Goal: Information Seeking & Learning: Learn about a topic

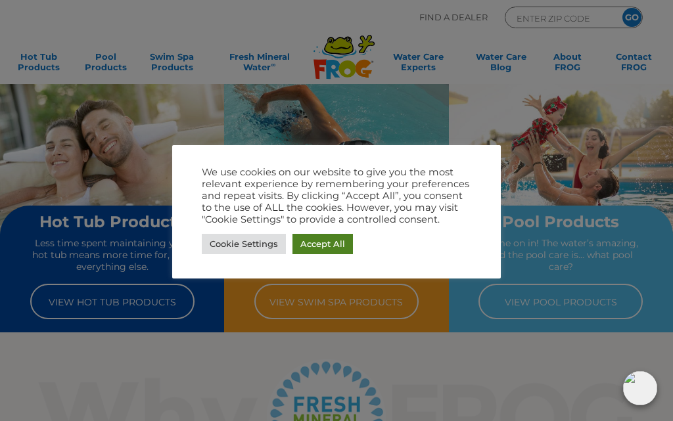
click at [323, 242] on link "Accept All" at bounding box center [322, 244] width 60 height 20
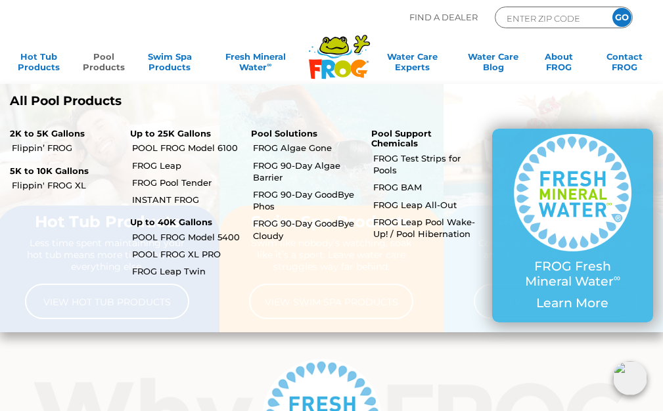
click at [114, 65] on link "Pool Products" at bounding box center [104, 64] width 51 height 26
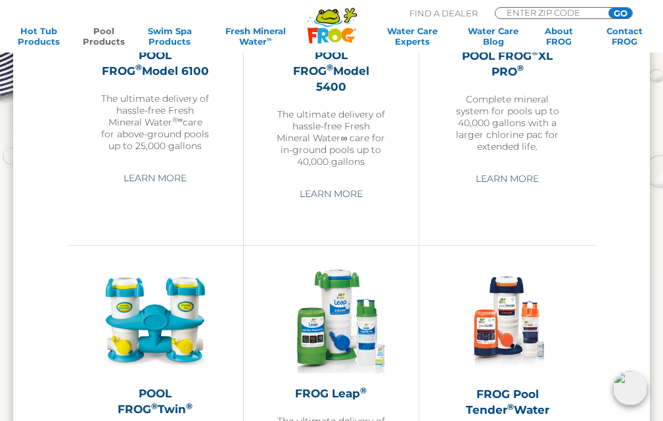
scroll to position [1905, 0]
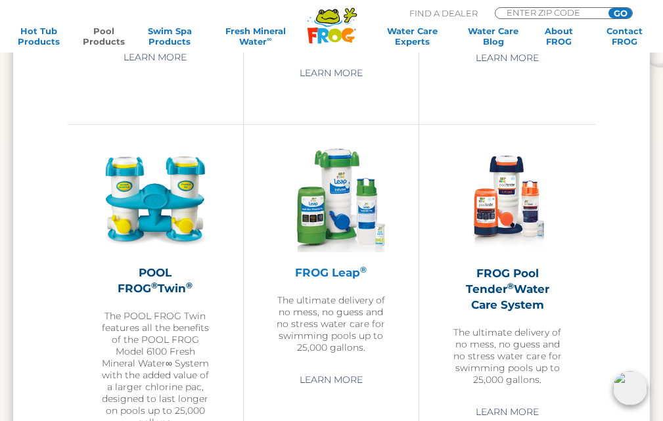
click at [341, 248] on div "FROG Leap ® The ultimate delivery of no mess, no guess and no stress water care…" at bounding box center [332, 250] width 110 height 210
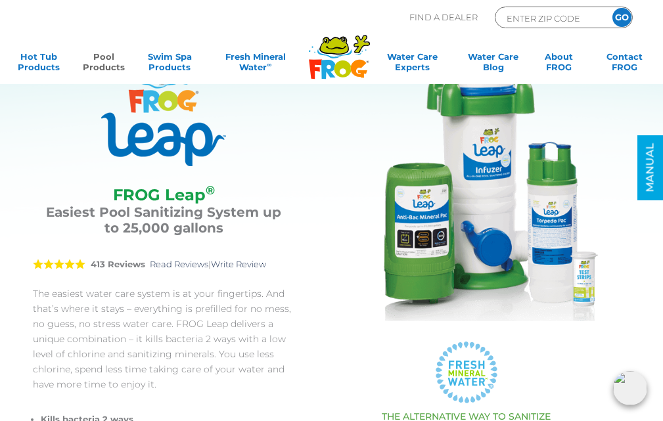
scroll to position [66, 0]
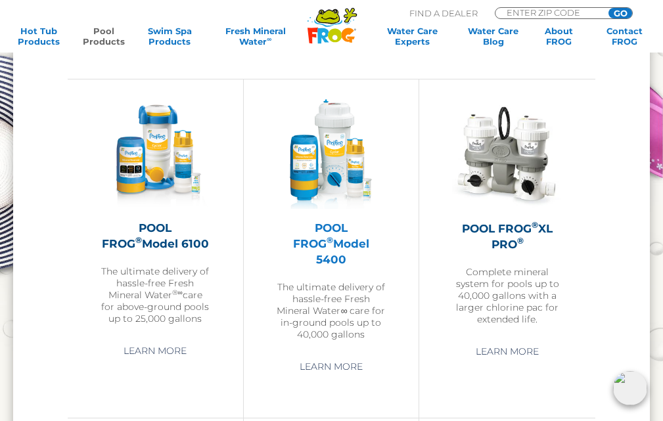
scroll to position [1641, 0]
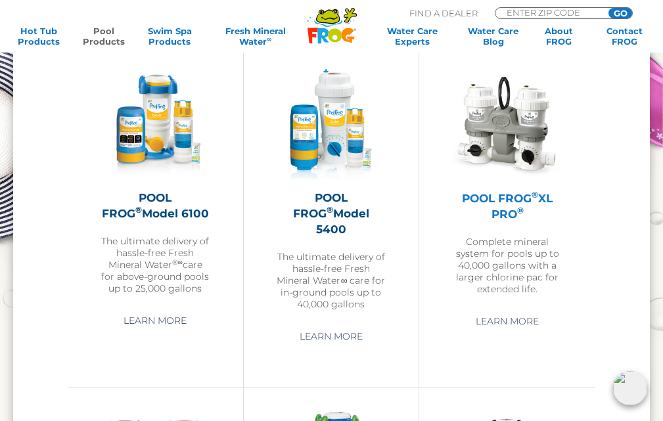
click at [524, 196] on h2 "POOL FROG ® XL PRO ®" at bounding box center [507, 206] width 110 height 32
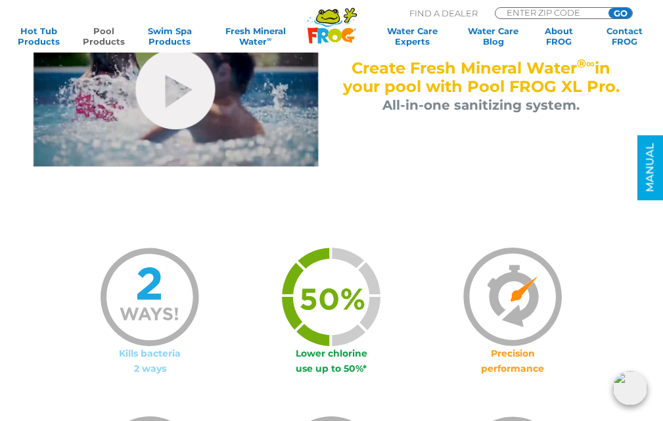
scroll to position [788, 0]
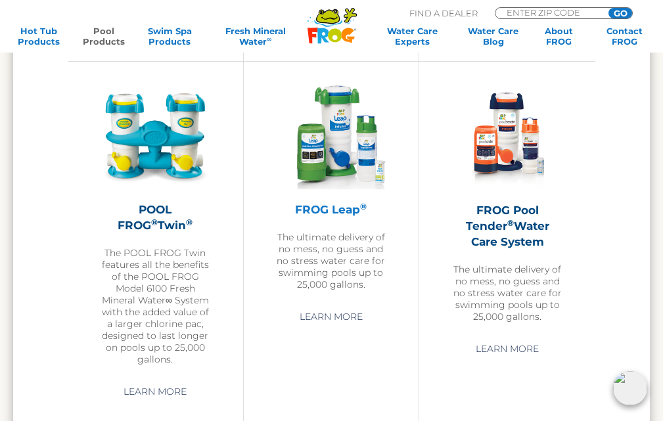
scroll to position [1904, 0]
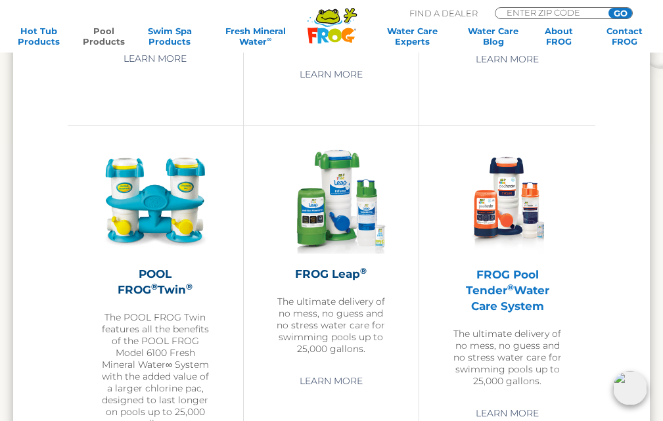
click at [533, 267] on h2 "FROG Pool Tender ® Water Care System" at bounding box center [507, 290] width 110 height 47
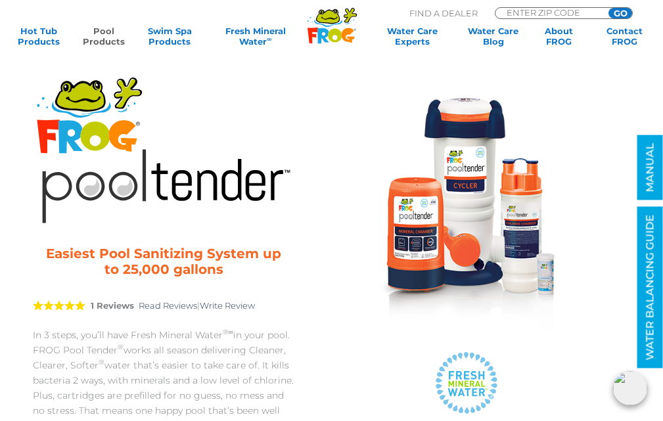
scroll to position [197, 0]
